Goal: Register for event/course

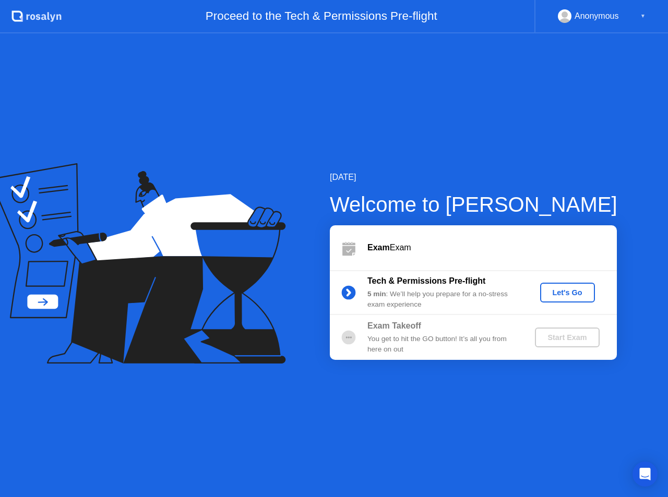
click at [565, 290] on div "Let's Go" at bounding box center [567, 293] width 46 height 8
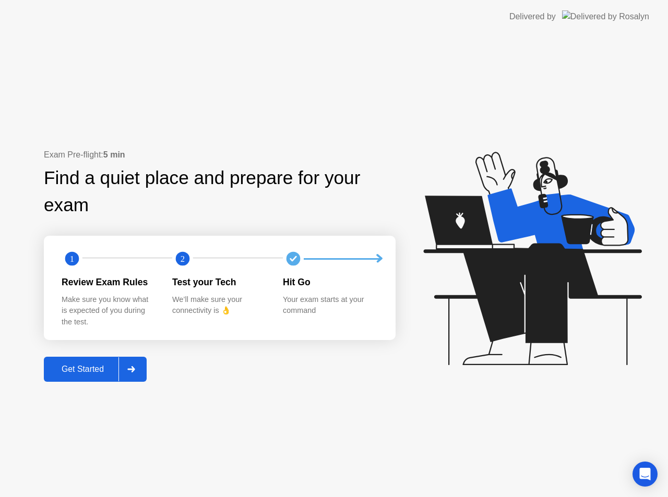
click at [109, 374] on div "Get Started" at bounding box center [83, 369] width 72 height 9
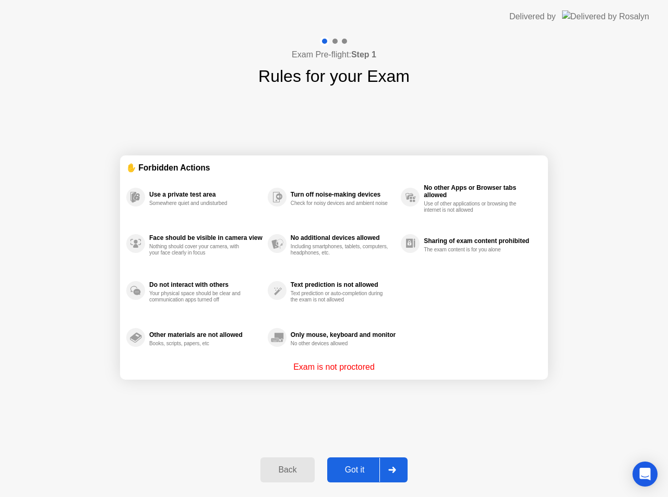
click at [360, 468] on div "Got it" at bounding box center [354, 470] width 49 height 9
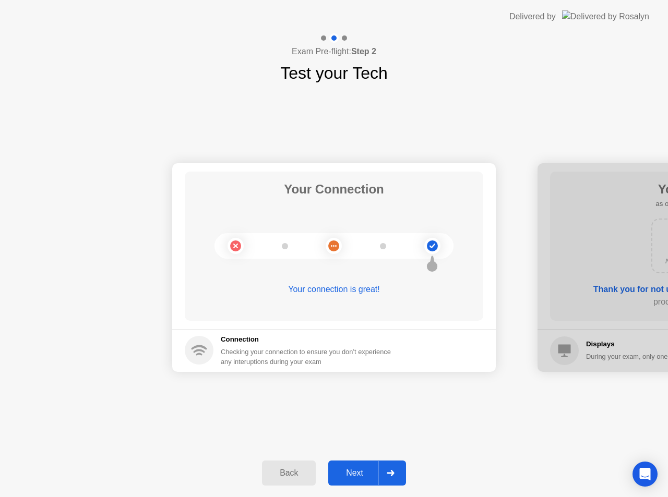
click at [360, 469] on div "Next" at bounding box center [354, 473] width 46 height 9
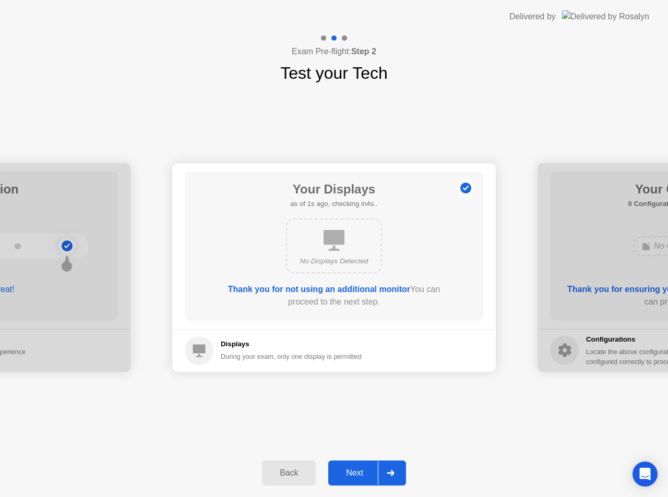
click at [360, 469] on div "Next" at bounding box center [354, 473] width 46 height 9
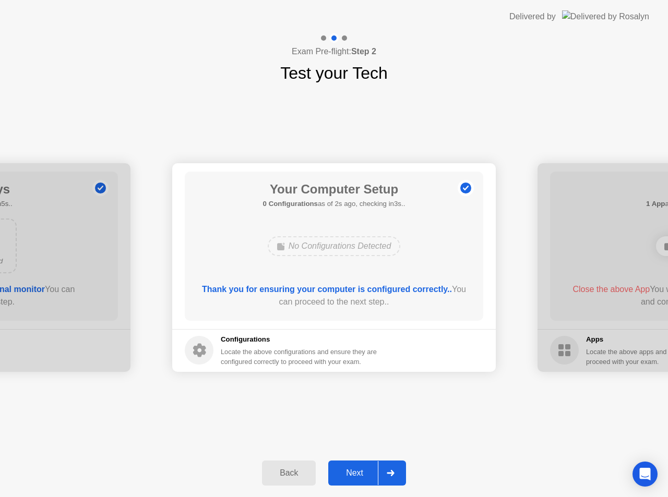
click at [360, 469] on div "Next" at bounding box center [354, 473] width 46 height 9
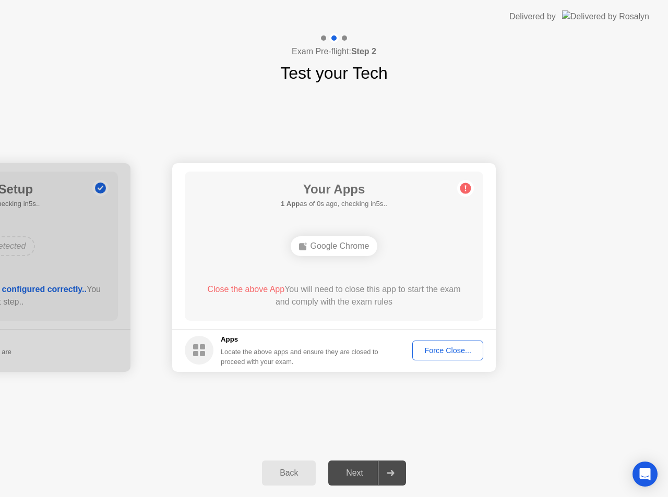
click at [454, 354] on div "Force Close..." at bounding box center [448, 351] width 64 height 8
click at [450, 354] on div "Force Close..." at bounding box center [448, 351] width 64 height 8
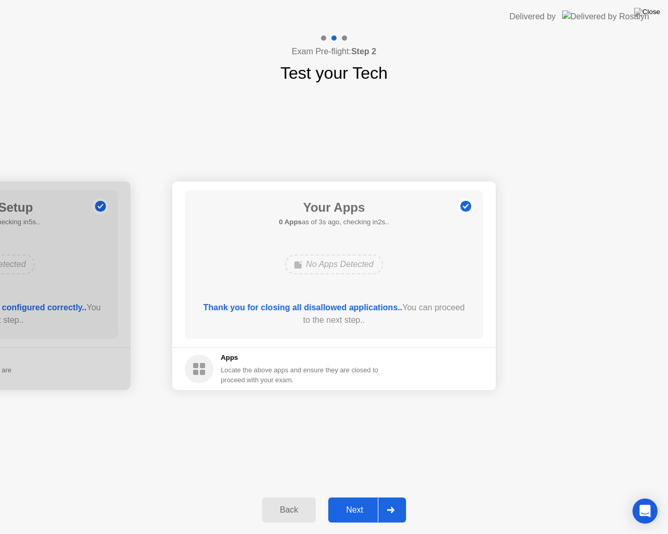
click at [365, 497] on div "Next" at bounding box center [354, 510] width 46 height 9
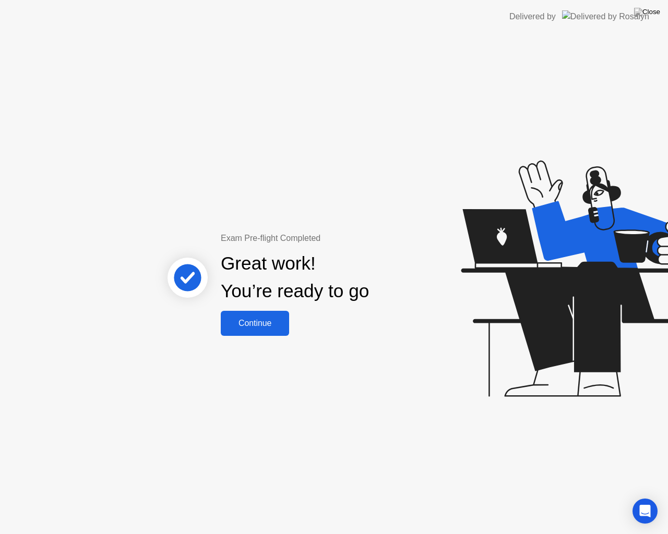
click at [257, 321] on div "Continue" at bounding box center [255, 323] width 62 height 9
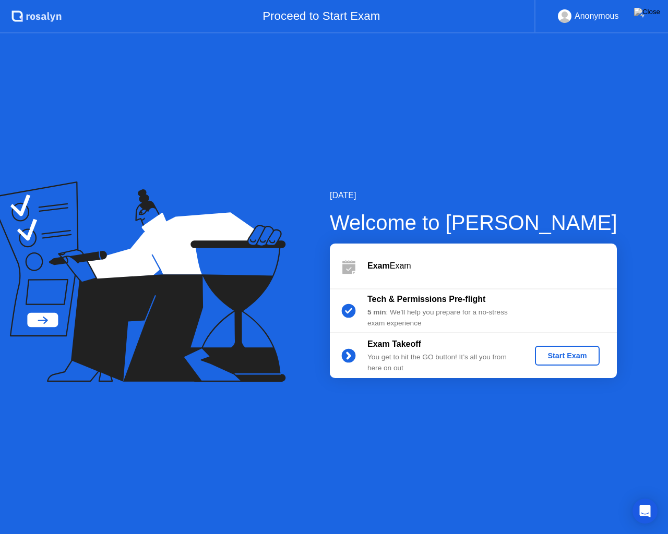
click at [583, 359] on div "Start Exam" at bounding box center [567, 356] width 56 height 8
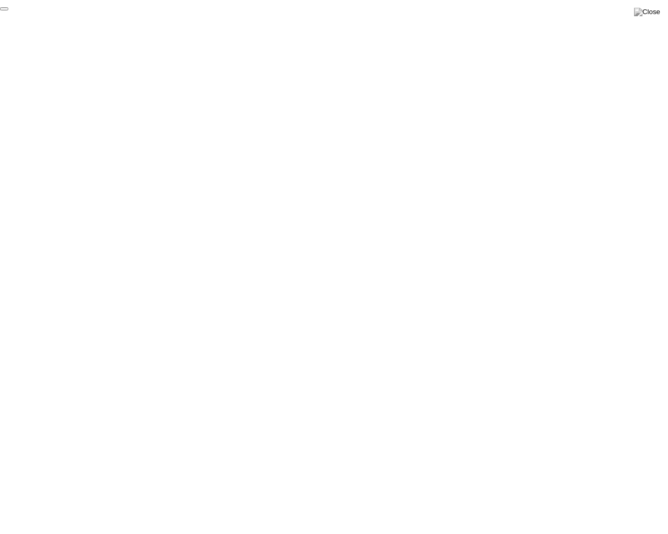
click div "End Proctoring Session"
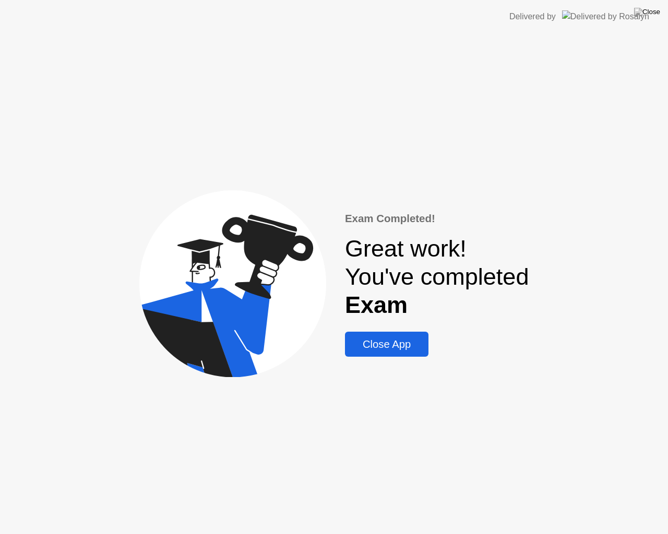
click at [398, 350] on div "Close App" at bounding box center [386, 345] width 77 height 12
